Goal: Navigation & Orientation: Find specific page/section

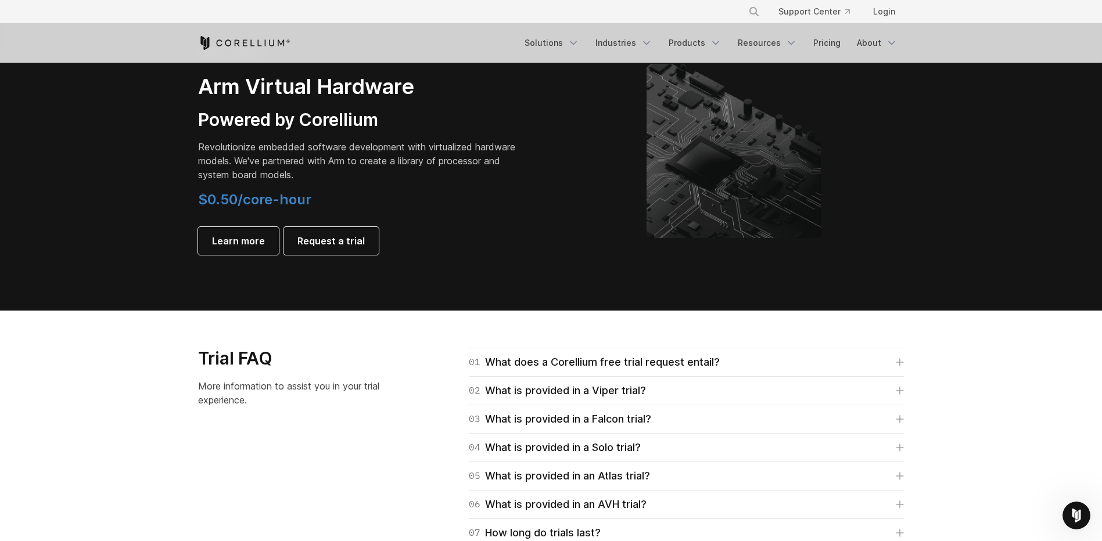
scroll to position [1510, 0]
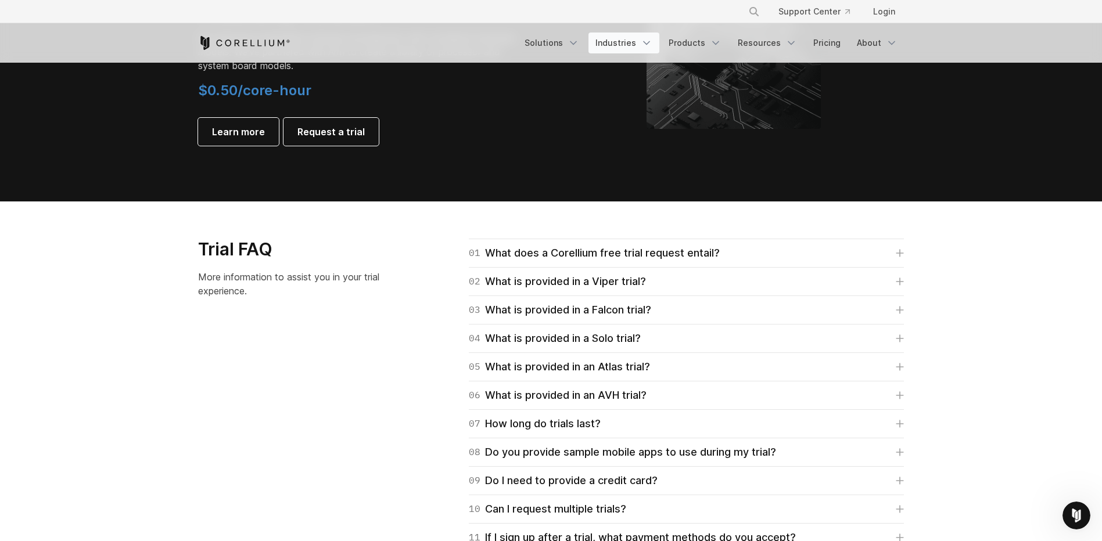
click at [616, 41] on link "Industries" at bounding box center [623, 43] width 71 height 21
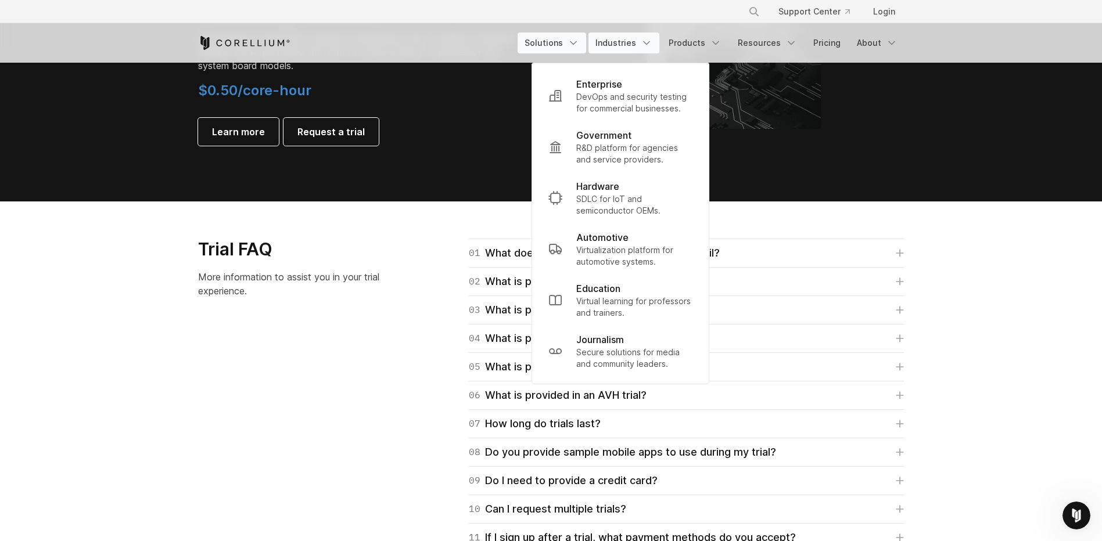
click at [539, 35] on link "Solutions" at bounding box center [552, 43] width 69 height 21
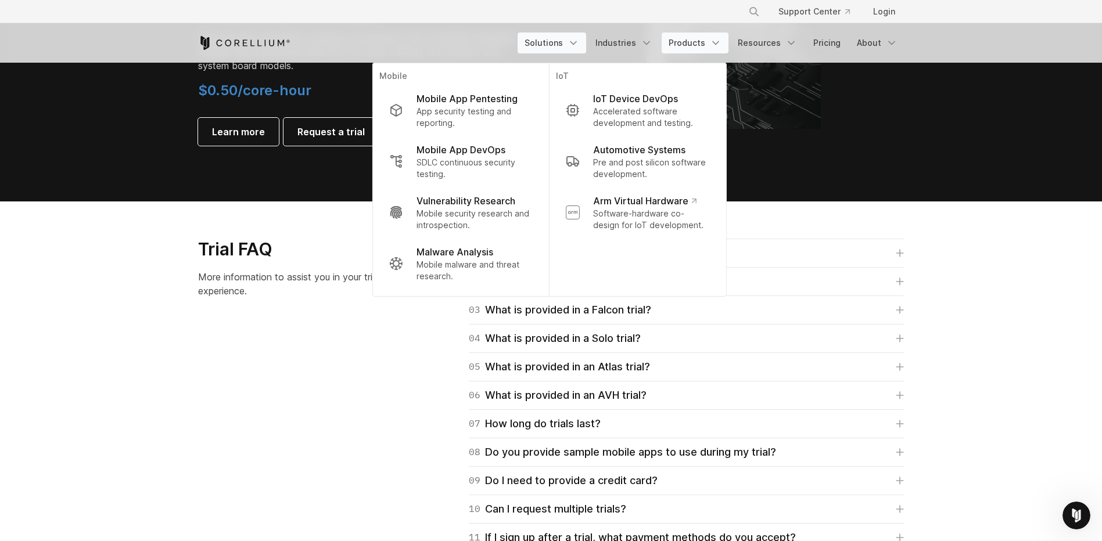
click at [704, 46] on link "Products" at bounding box center [695, 43] width 67 height 21
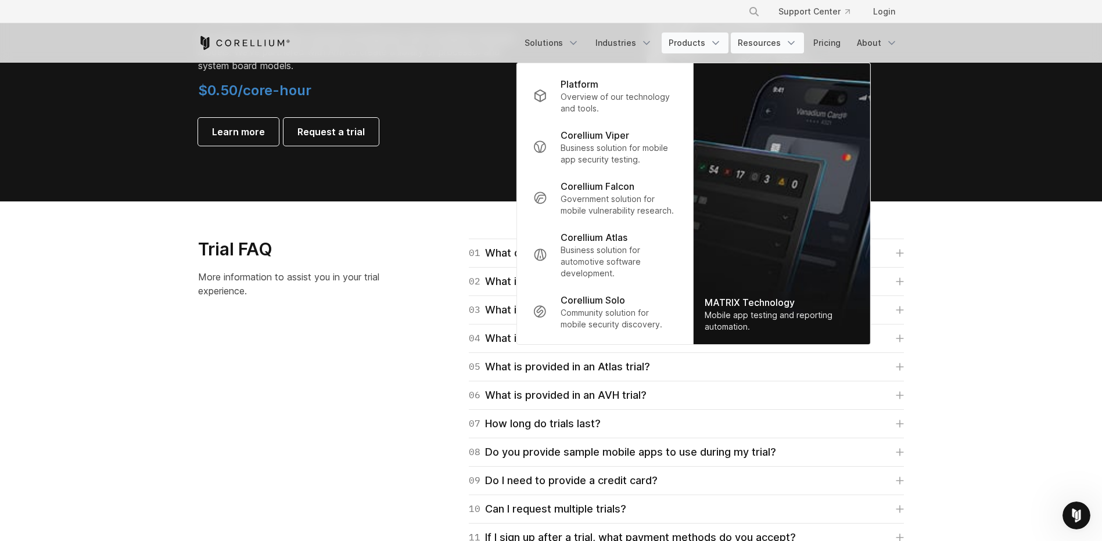
click at [774, 48] on link "Resources" at bounding box center [767, 43] width 73 height 21
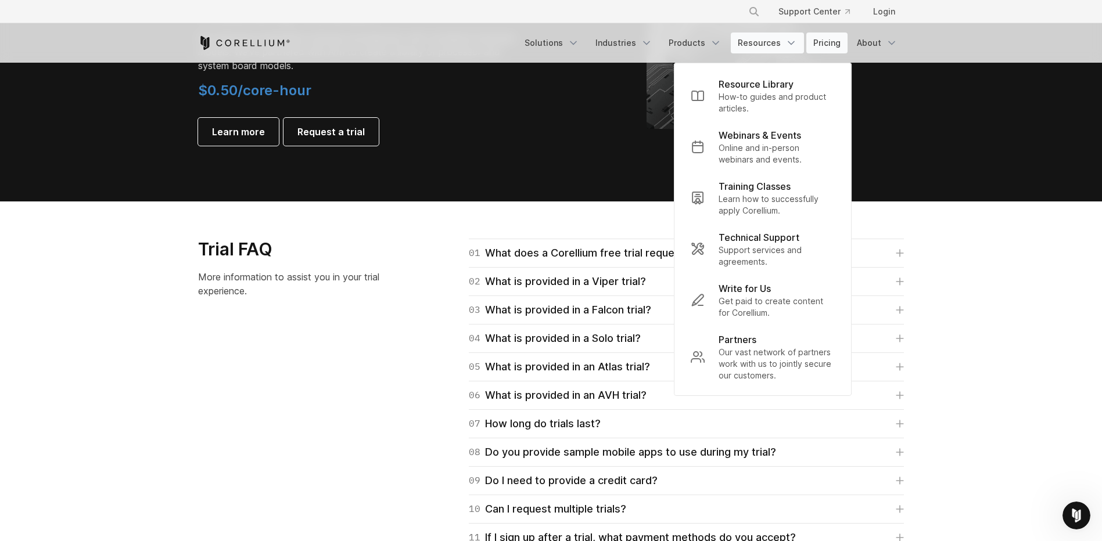
click at [841, 48] on link "Pricing" at bounding box center [826, 43] width 41 height 21
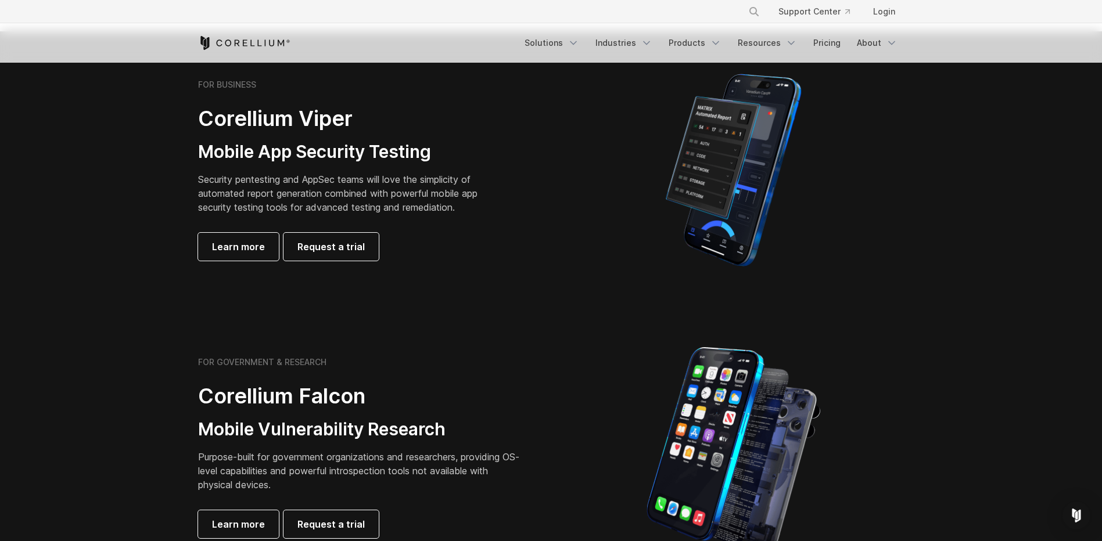
scroll to position [174, 0]
